Goal: Find contact information: Find contact information

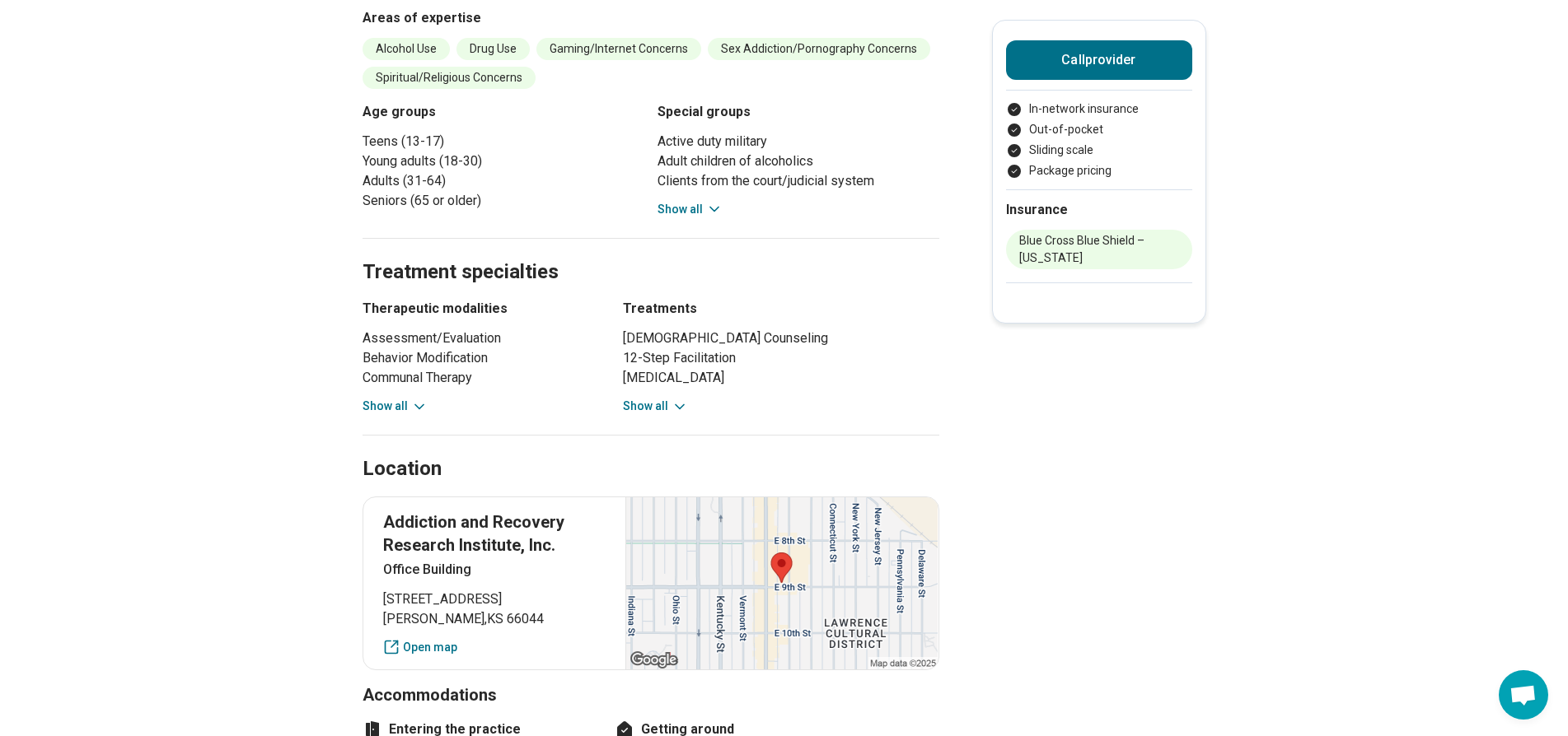
scroll to position [494, 0]
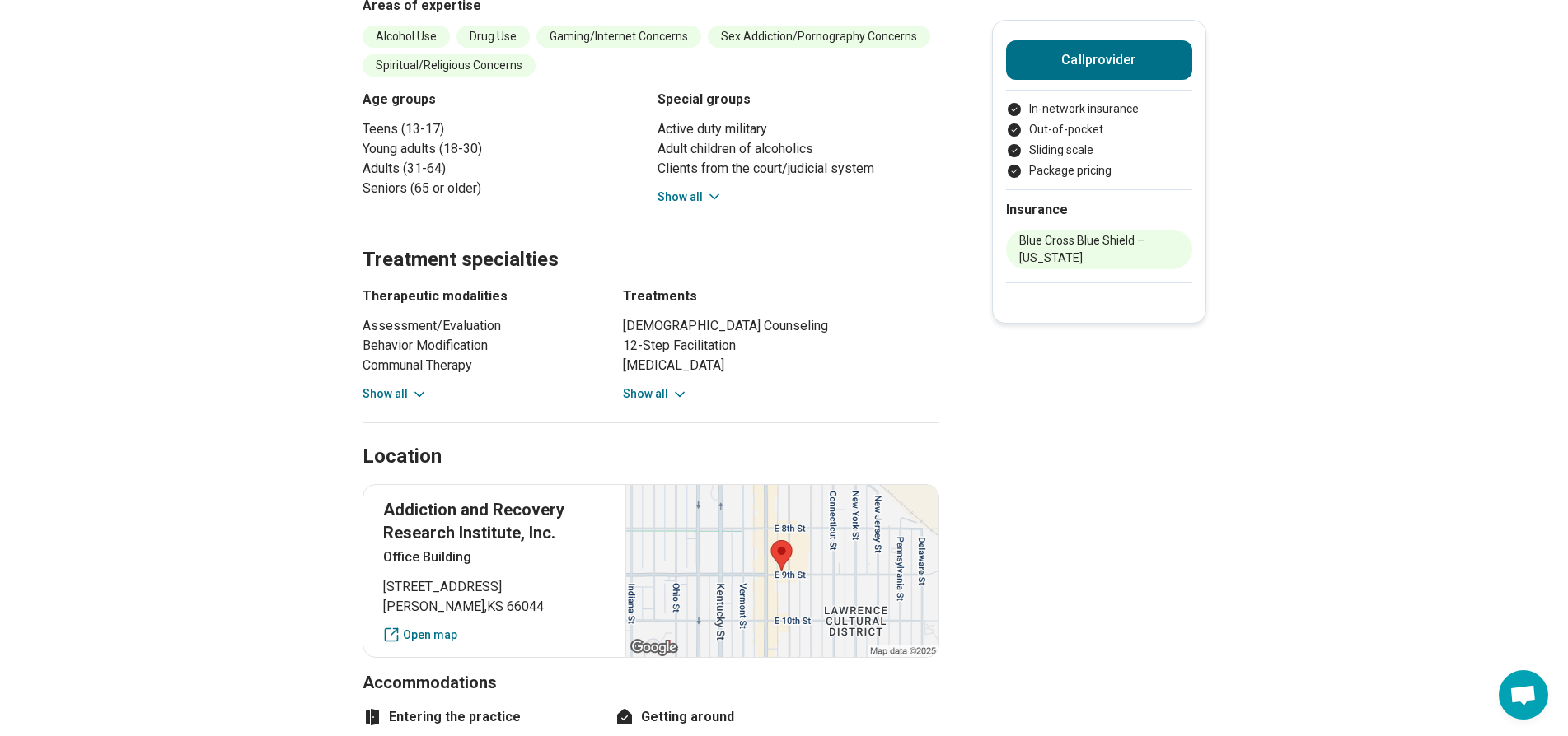
click at [414, 393] on button "Show all" at bounding box center [395, 394] width 65 height 17
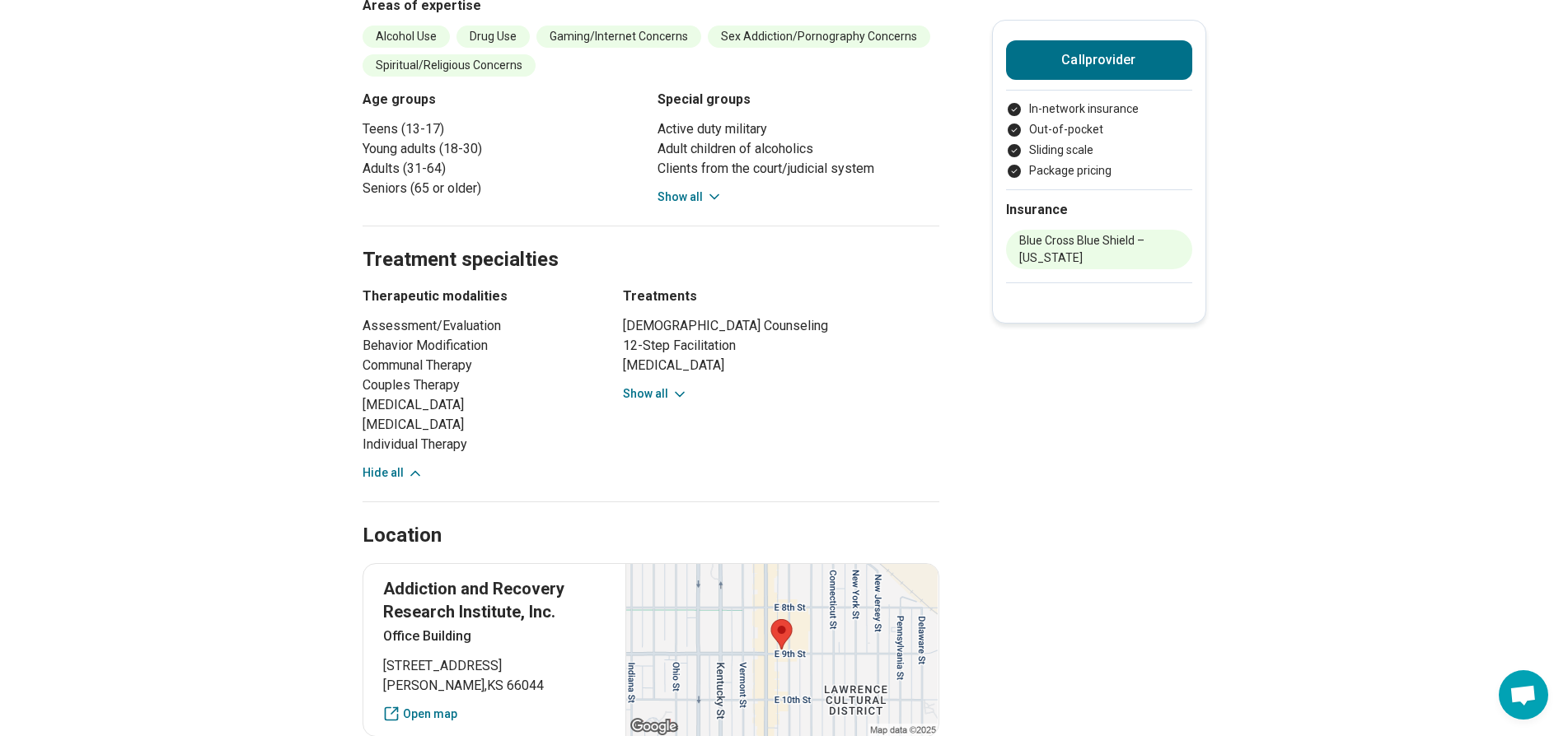
click at [676, 390] on icon at bounding box center [680, 394] width 16 height 16
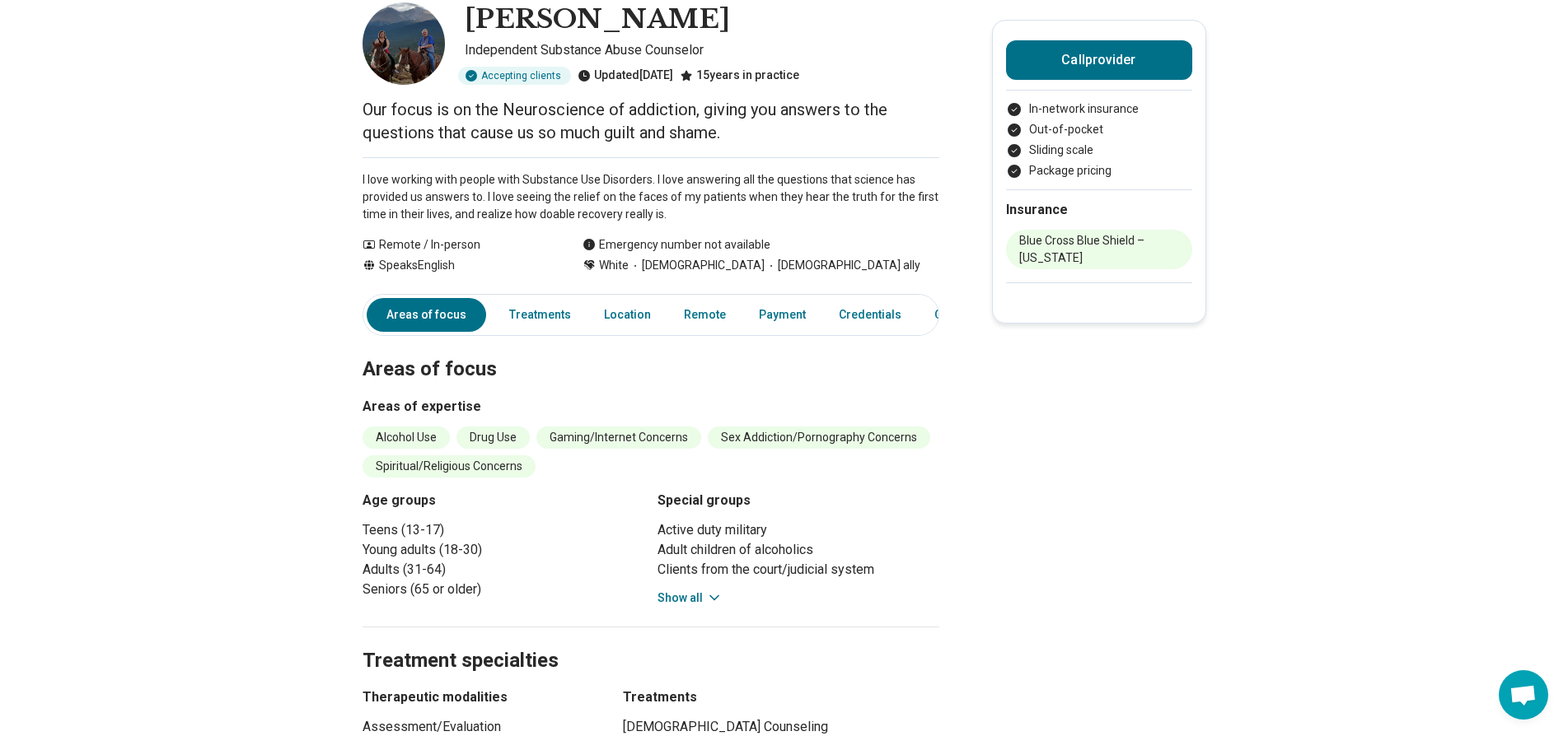
scroll to position [0, 0]
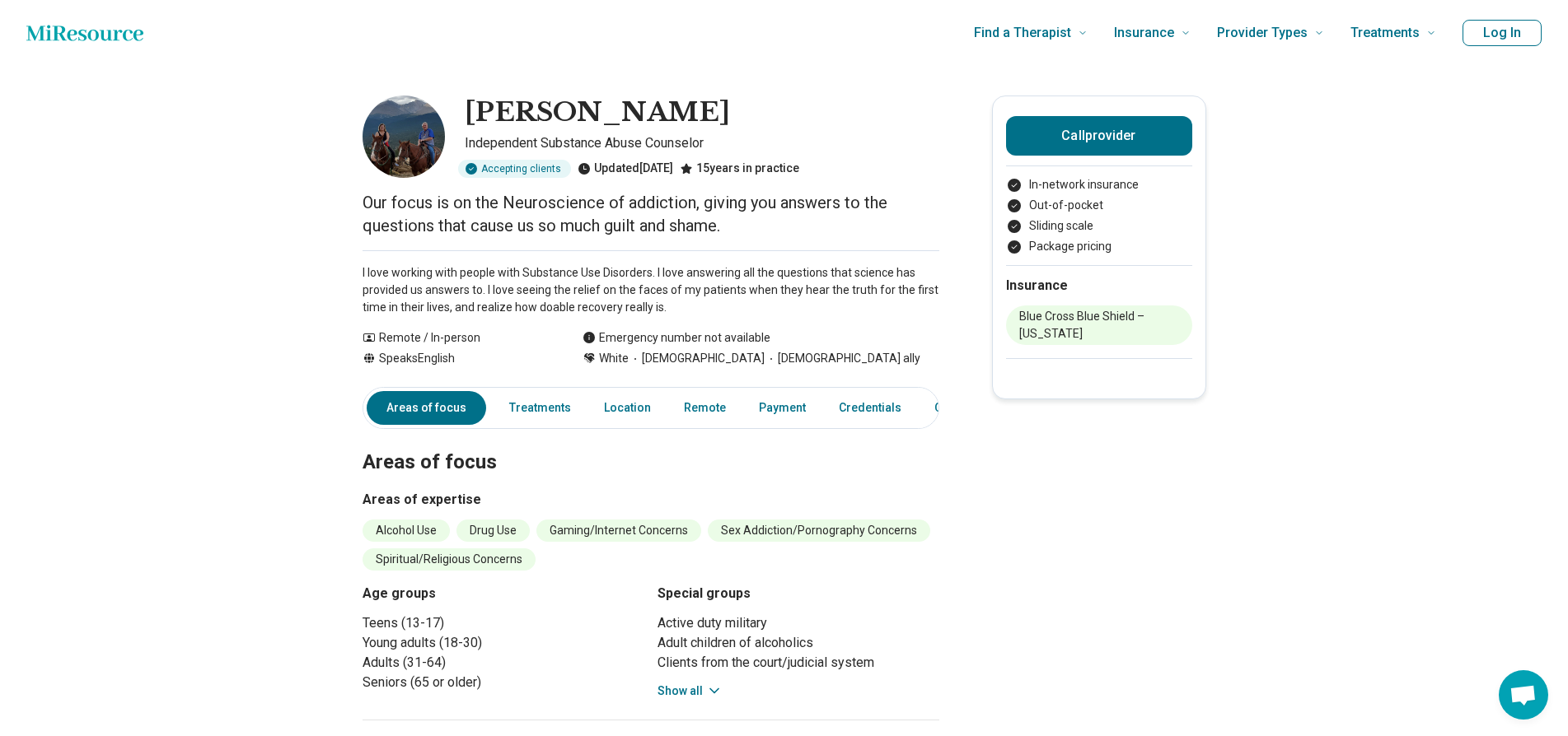
click at [409, 128] on img at bounding box center [404, 137] width 82 height 82
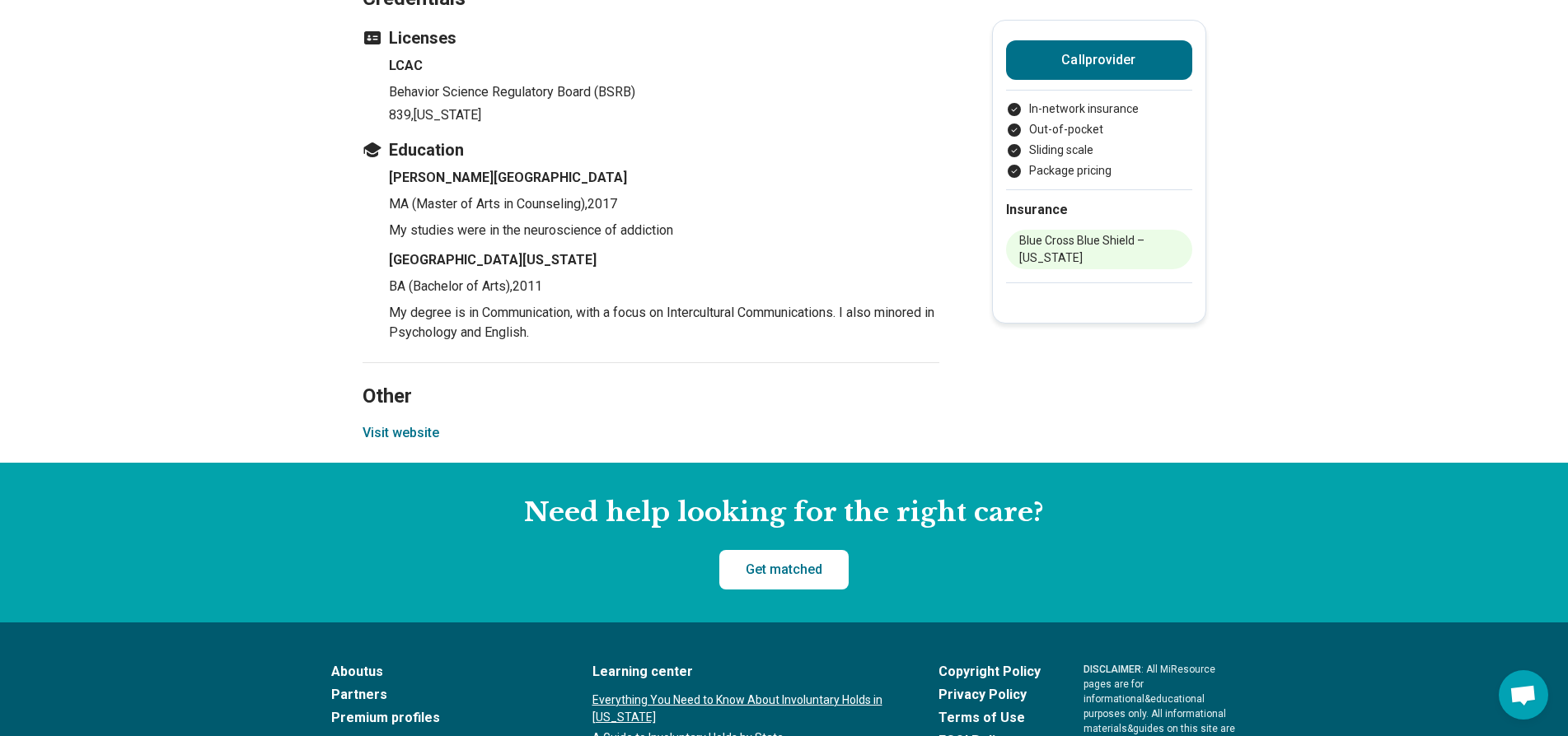
scroll to position [1976, 0]
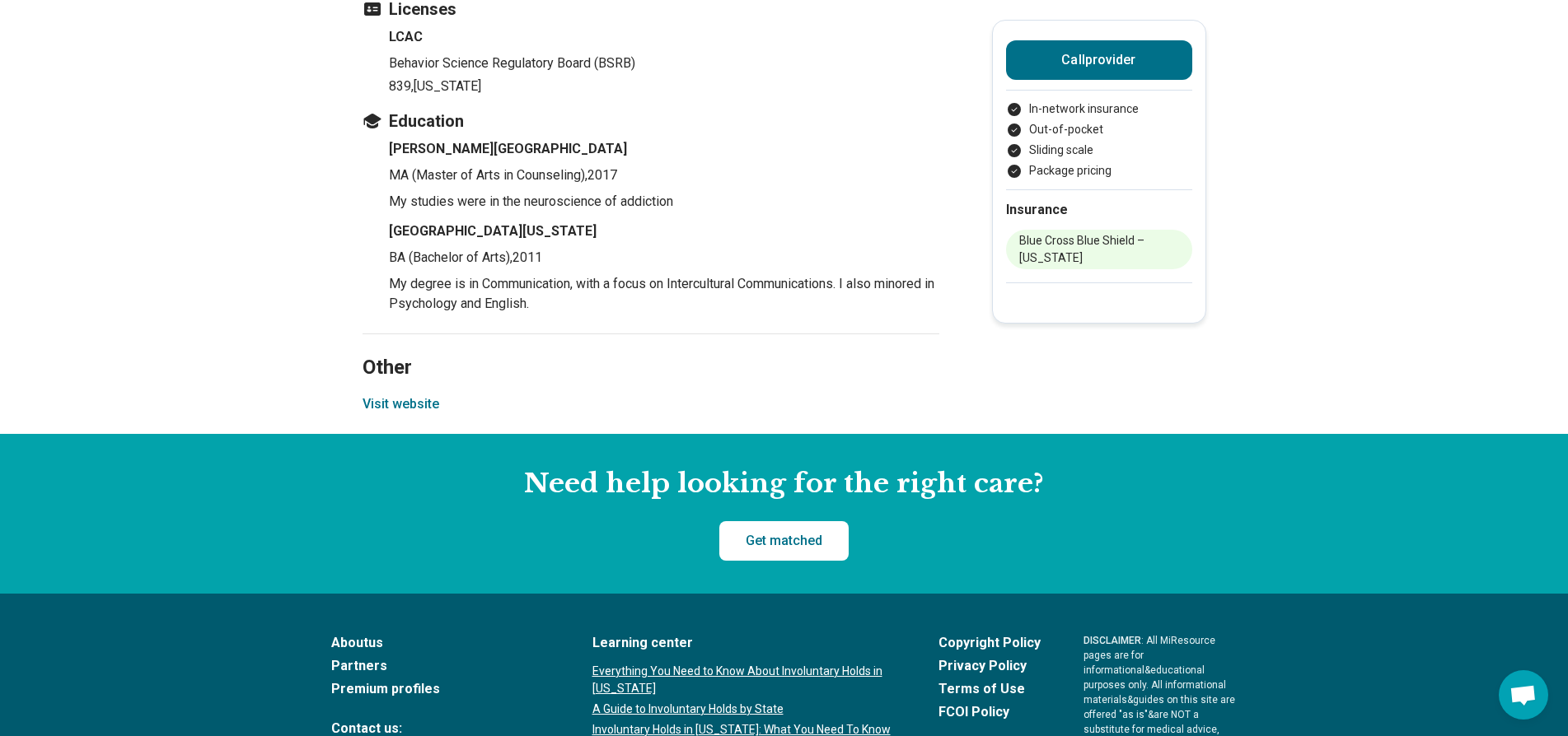
click at [423, 407] on button "Visit website" at bounding box center [401, 405] width 77 height 20
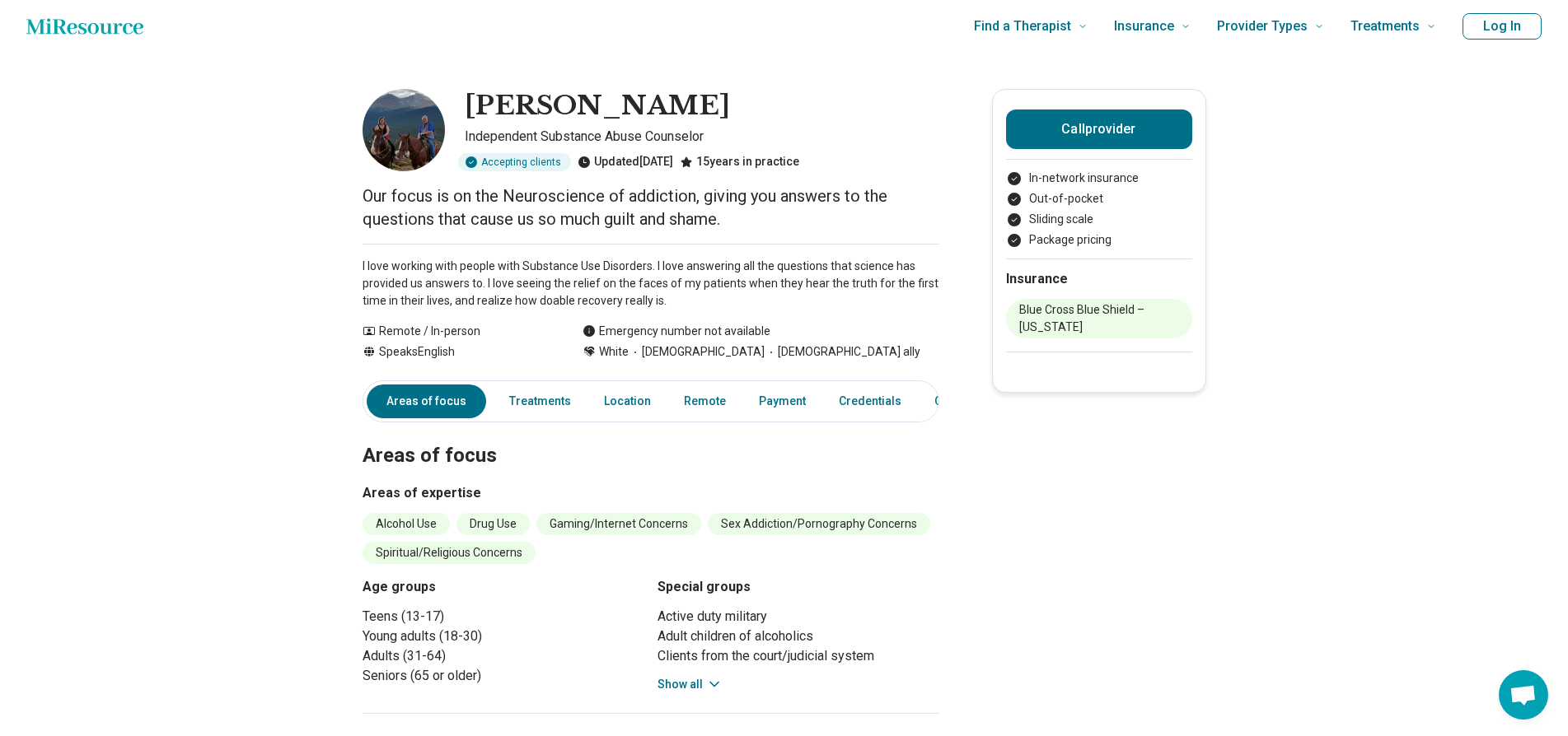
scroll to position [0, 0]
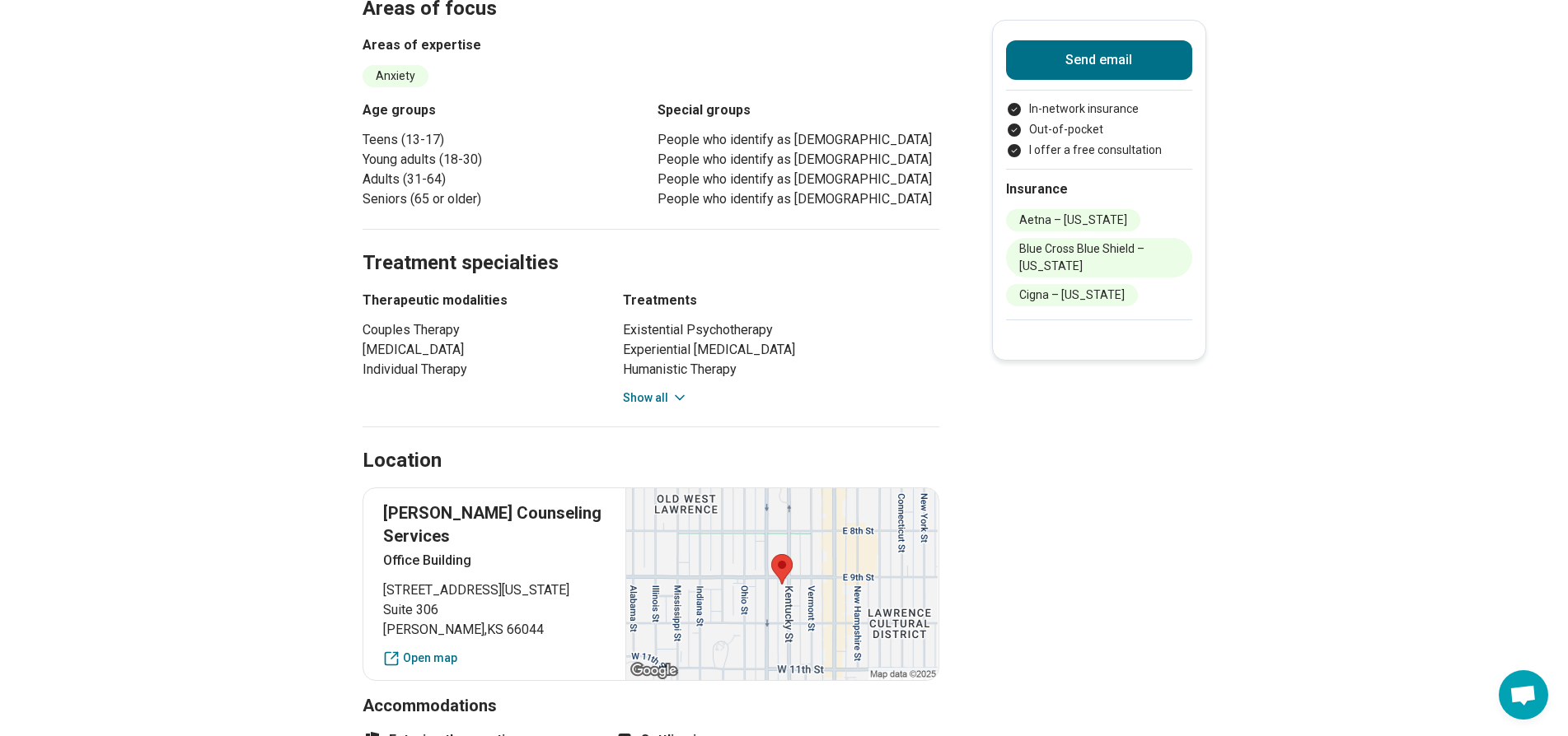
scroll to position [576, 0]
click at [661, 389] on button "Show all" at bounding box center [655, 397] width 65 height 17
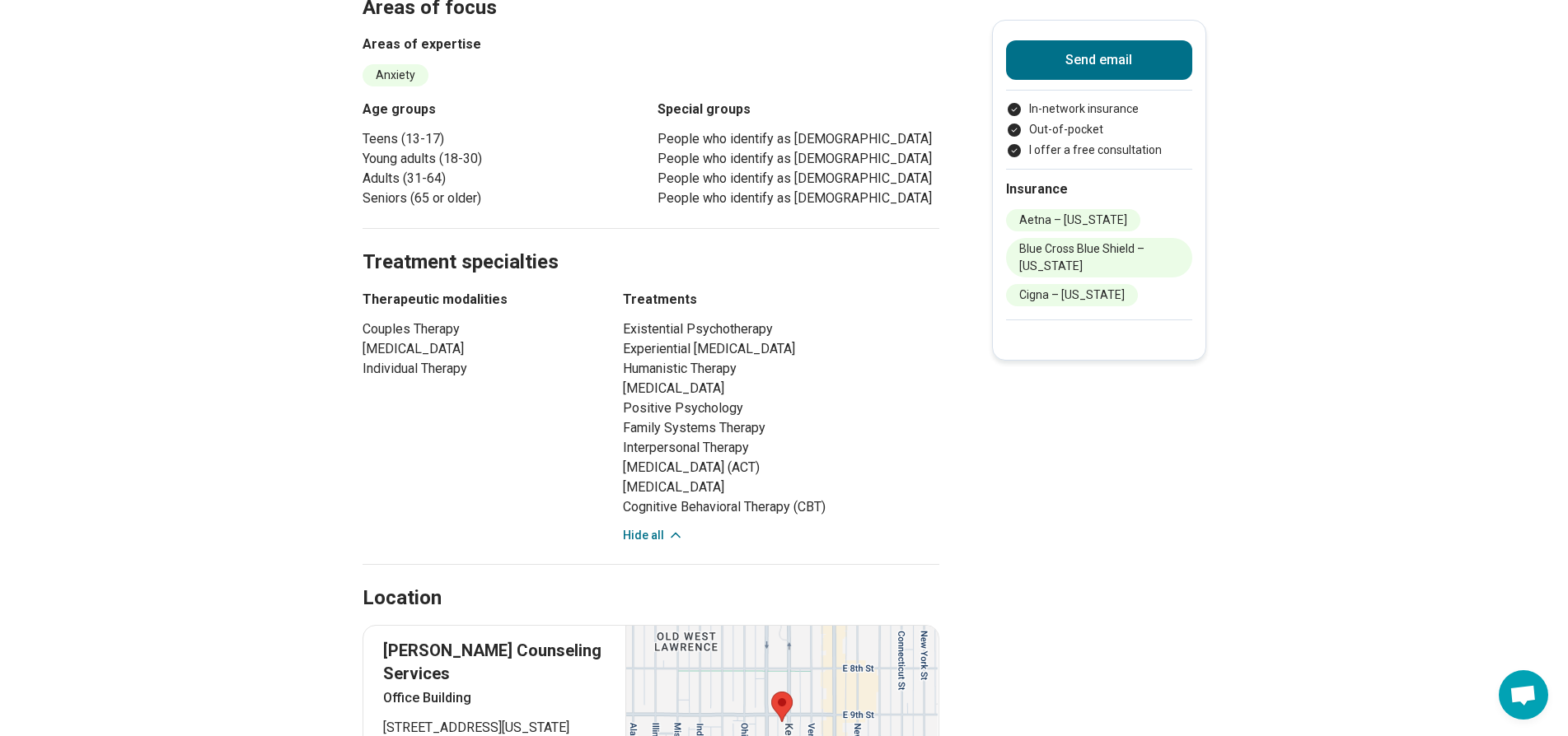
scroll to position [0, 0]
